Goal: Task Accomplishment & Management: Manage account settings

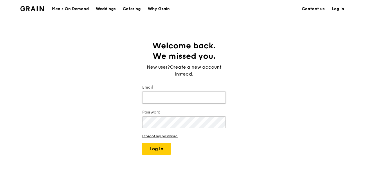
click at [180, 101] on input "Email" at bounding box center [184, 98] width 84 height 12
type input "[PERSON_NAME][EMAIL_ADDRESS][DOMAIN_NAME]"
click at [142, 143] on button "Log in" at bounding box center [156, 149] width 28 height 12
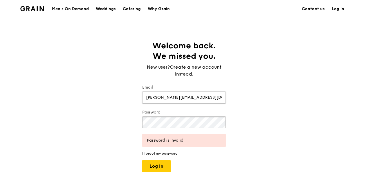
click at [142, 161] on button "Log in" at bounding box center [156, 167] width 28 height 12
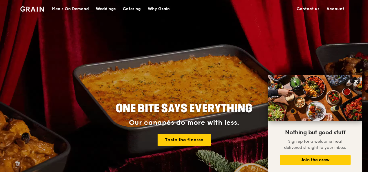
click at [336, 8] on link "Account" at bounding box center [335, 8] width 25 height 17
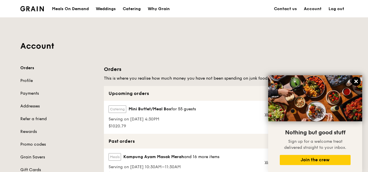
click at [356, 81] on icon at bounding box center [356, 81] width 5 height 5
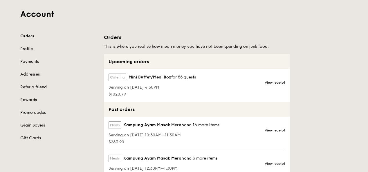
scroll to position [29, 0]
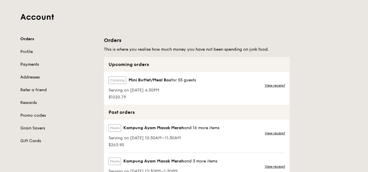
click at [32, 65] on link "Payments" at bounding box center [58, 65] width 77 height 6
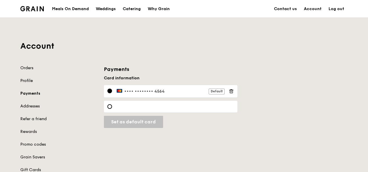
click at [31, 80] on link "Profile" at bounding box center [58, 81] width 77 height 6
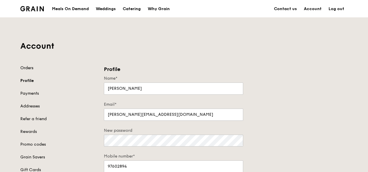
click at [32, 68] on link "Orders" at bounding box center [58, 68] width 77 height 6
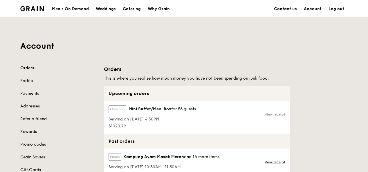
click at [270, 116] on link "View receipt" at bounding box center [275, 114] width 20 height 5
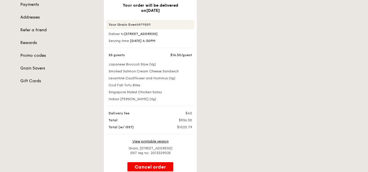
scroll to position [87, 0]
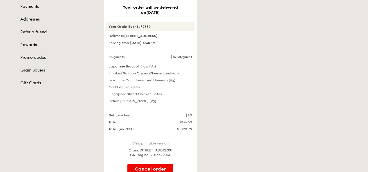
click at [158, 146] on link "View printable version" at bounding box center [150, 144] width 36 height 4
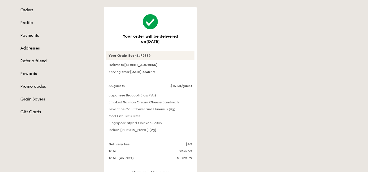
scroll to position [29, 0]
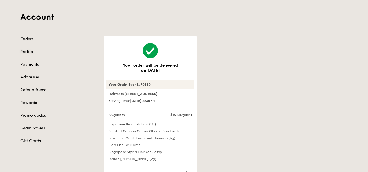
click at [32, 53] on link "Profile" at bounding box center [58, 52] width 77 height 6
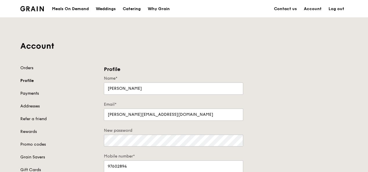
click at [34, 92] on link "Payments" at bounding box center [58, 94] width 77 height 6
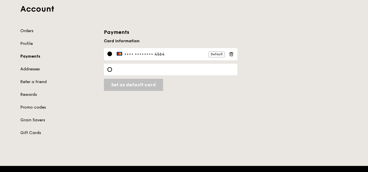
scroll to position [29, 0]
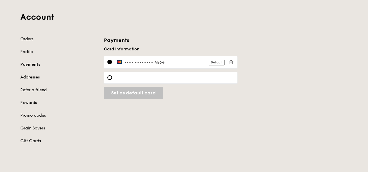
click at [31, 35] on div "Account Orders Profile Payments Addresses Refer a friend Rewards Promo codes Gr…" at bounding box center [184, 70] width 334 height 163
click at [30, 40] on link "Orders" at bounding box center [58, 39] width 77 height 6
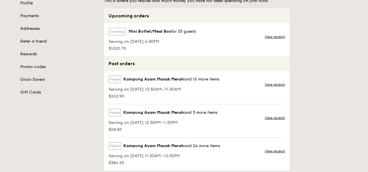
scroll to position [29, 0]
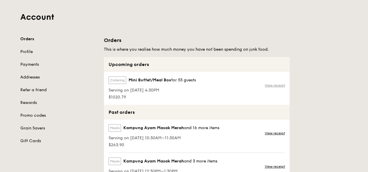
click at [276, 85] on link "View receipt" at bounding box center [275, 85] width 20 height 5
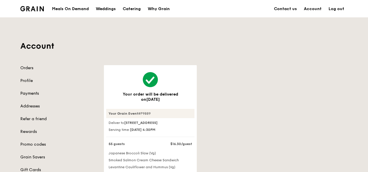
click at [32, 93] on link "Payments" at bounding box center [58, 94] width 77 height 6
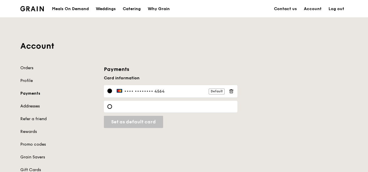
click at [34, 105] on link "Addresses" at bounding box center [58, 107] width 77 height 6
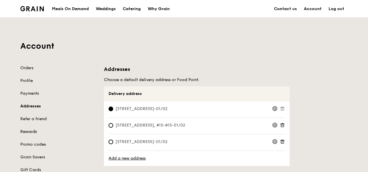
click at [30, 129] on link "Rewards" at bounding box center [58, 132] width 77 height 6
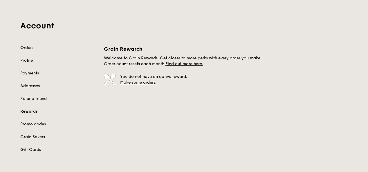
scroll to position [29, 0]
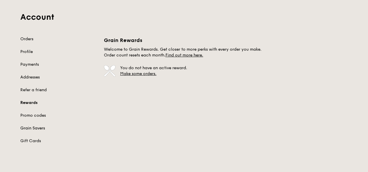
click at [35, 128] on link "Grain Savers" at bounding box center [58, 129] width 77 height 6
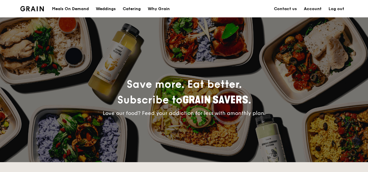
click at [314, 8] on link "Account" at bounding box center [312, 8] width 25 height 17
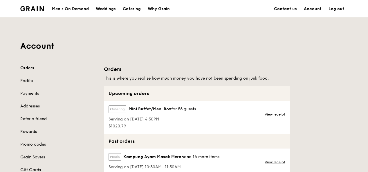
click at [118, 128] on span "$1020.79" at bounding box center [152, 127] width 87 height 6
click at [270, 112] on link "View receipt" at bounding box center [275, 114] width 20 height 5
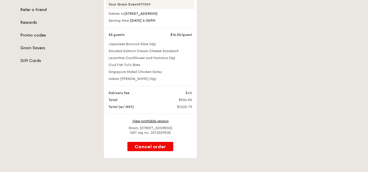
scroll to position [116, 0]
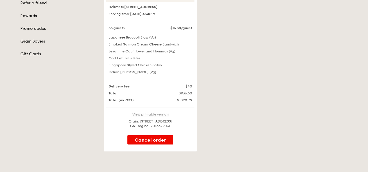
click at [153, 117] on link "View printable version" at bounding box center [150, 115] width 36 height 4
click at [275, 46] on div "Your order will be delivered on [DATE] Your Grain Event #P9889 Deliver to [STRE…" at bounding box center [225, 50] width 251 height 203
